Goal: Obtain resource: Download file/media

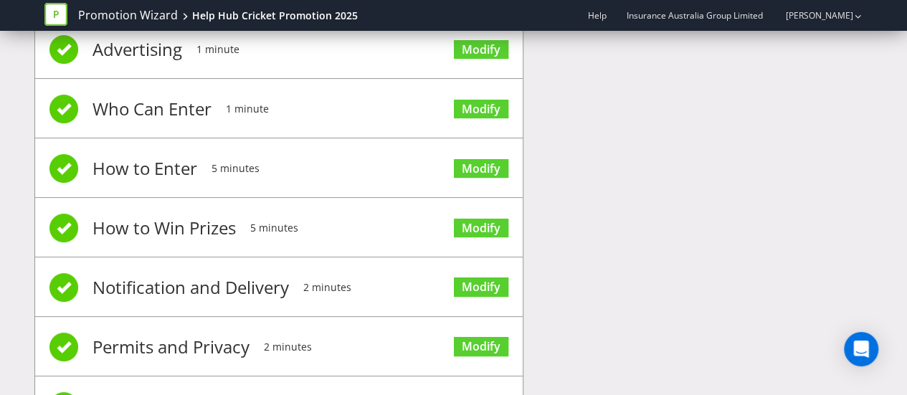
scroll to position [179, 0]
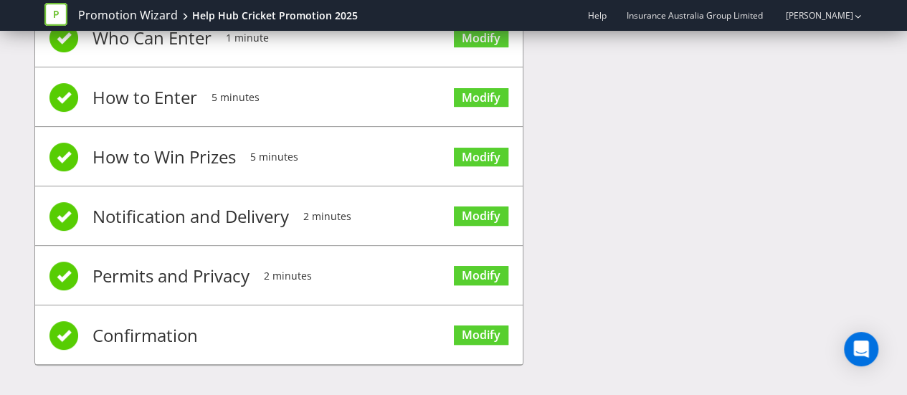
click at [63, 329] on span at bounding box center [63, 335] width 29 height 29
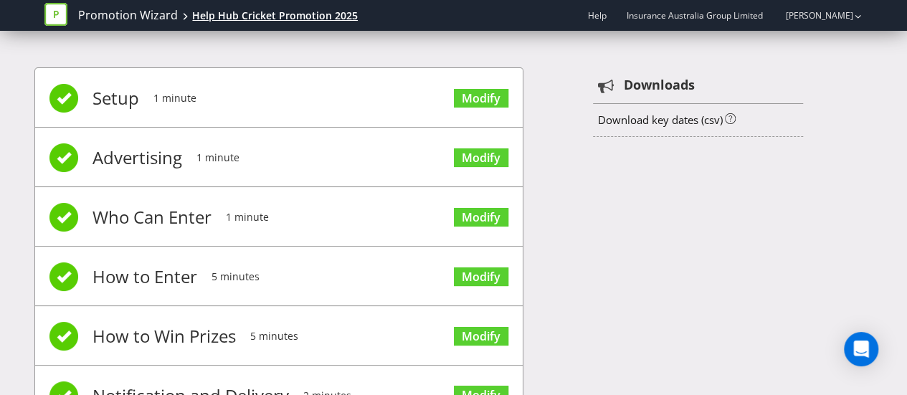
click at [252, 13] on div "Help Hub Cricket Promotion 2025" at bounding box center [275, 16] width 166 height 14
click at [696, 120] on link "Download key dates (csv)" at bounding box center [659, 120] width 125 height 14
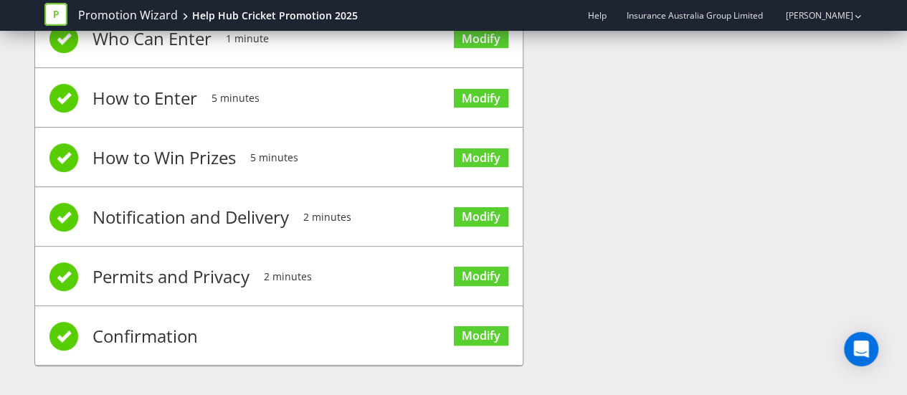
scroll to position [176, 0]
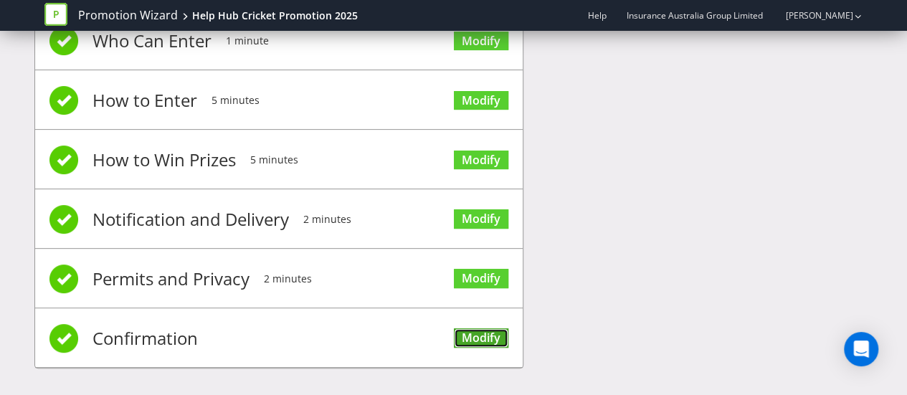
click at [475, 336] on link "Modify" at bounding box center [481, 337] width 55 height 19
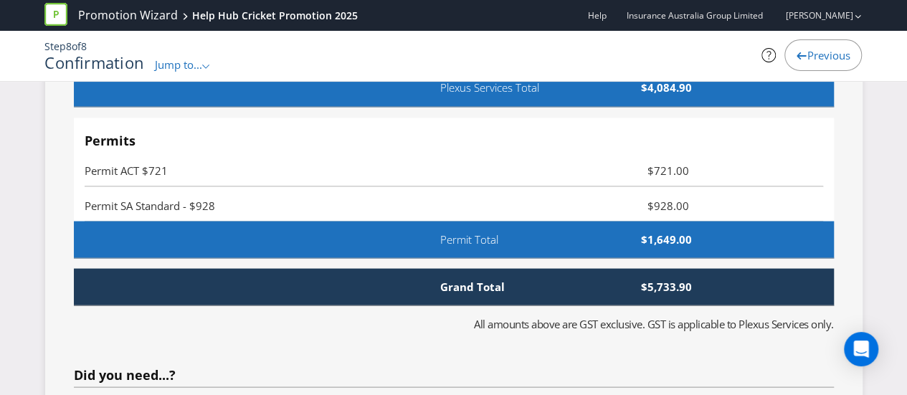
scroll to position [4032, 0]
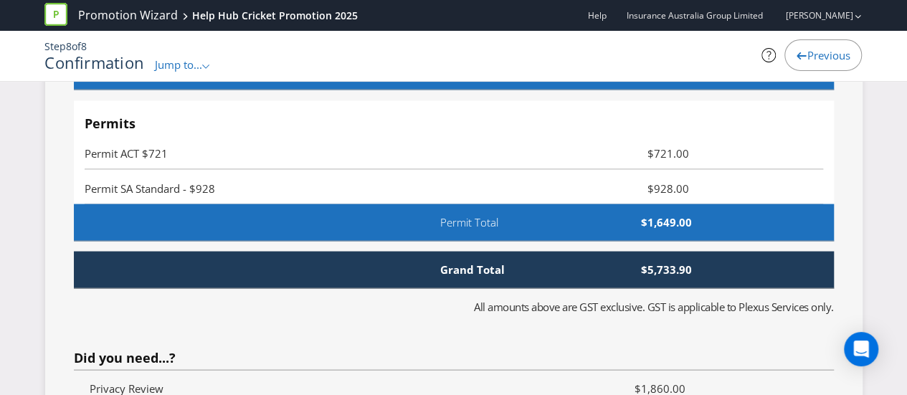
click at [662, 262] on span "$5,733.90" at bounding box center [621, 269] width 164 height 15
copy span "5,733.90"
click at [521, 302] on fieldset "Services Summary Plexus Services Promotion Wizard Terms & Conditions $965.00 Sh…" at bounding box center [454, 172] width 760 height 959
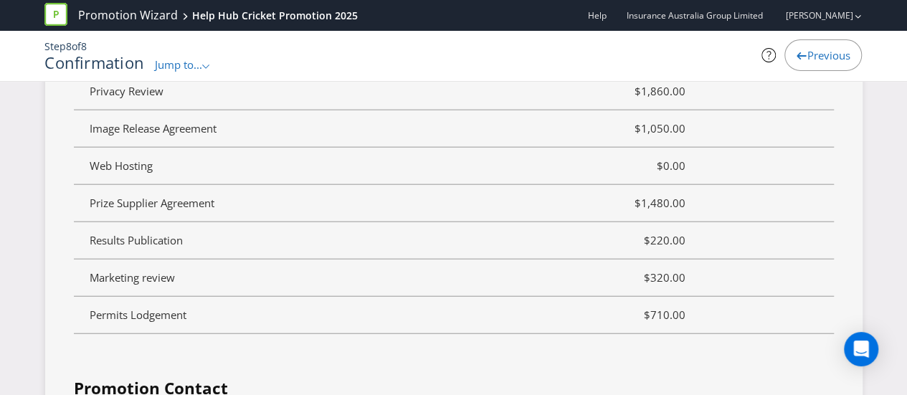
scroll to position [4329, 0]
